Goal: Find specific page/section: Find specific page/section

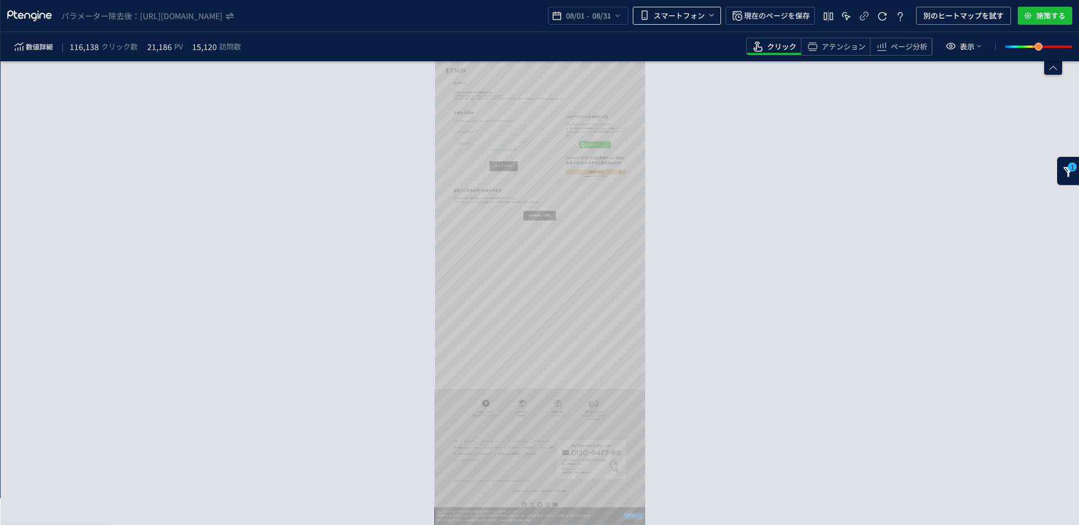
click at [693, 17] on span "スマートフォン" at bounding box center [679, 16] width 51 height 18
click at [683, 20] on span "スマートフォン" at bounding box center [679, 16] width 51 height 18
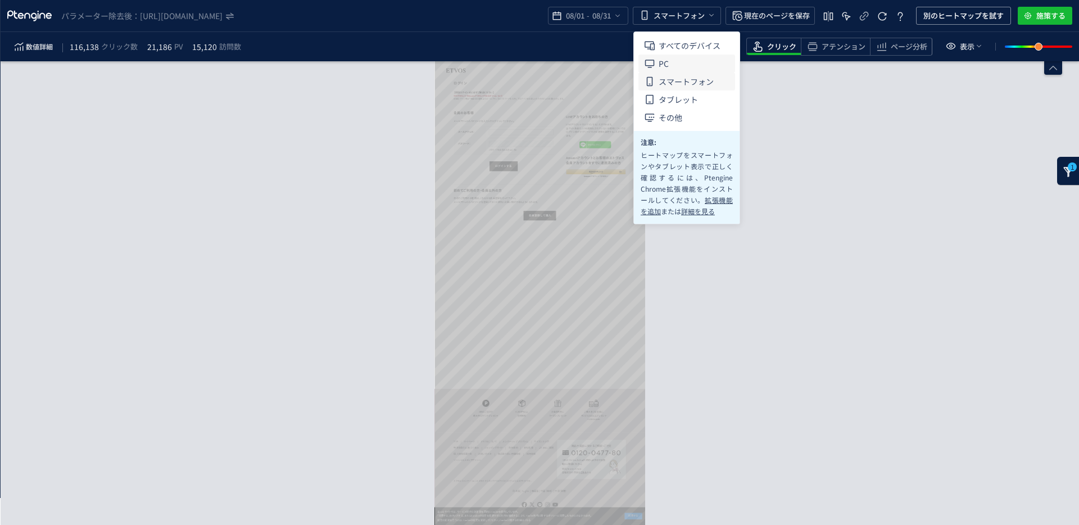
click at [668, 64] on span "PC" at bounding box center [664, 64] width 10 height 18
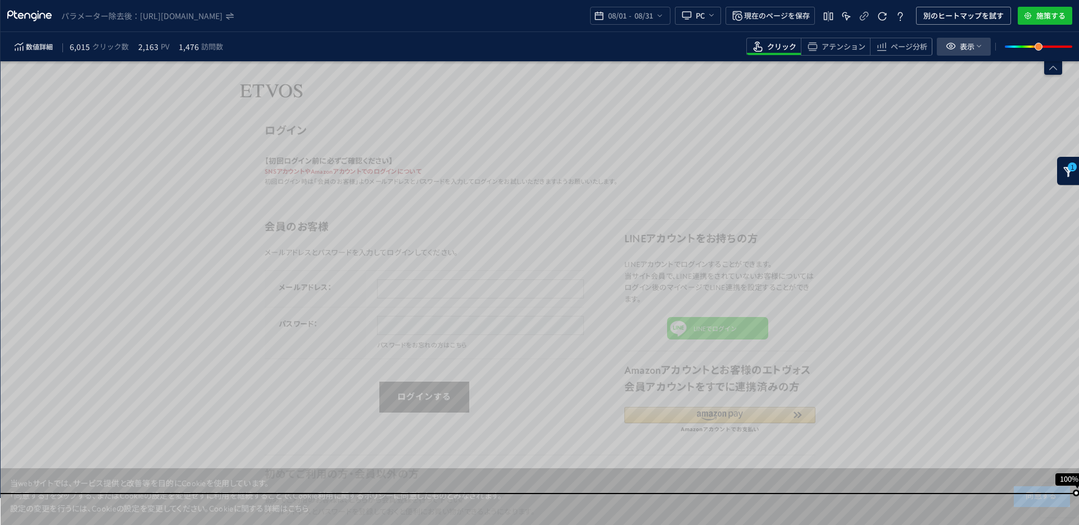
click at [951, 47] on use "heatmap-toolbar" at bounding box center [951, 46] width 10 height 7
click at [916, 48] on span "ページ分析" at bounding box center [909, 47] width 37 height 11
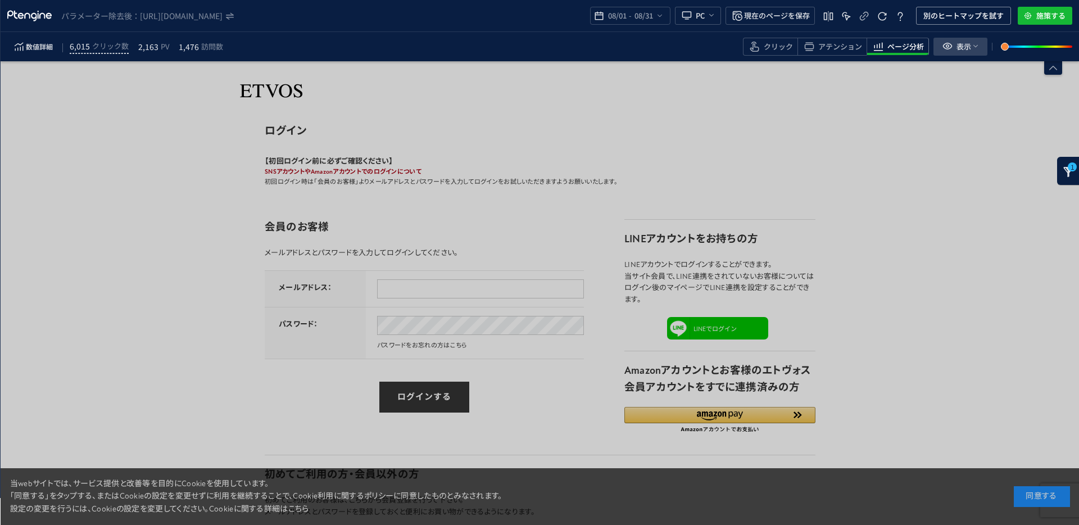
click at [952, 48] on icon "heatmap-toolbar" at bounding box center [947, 45] width 13 height 13
click at [945, 94] on span at bounding box center [942, 96] width 8 height 8
click at [946, 92] on input "非インタラクティブ要素の表示" at bounding box center [946, 92] width 0 height 0
